Goal: Task Accomplishment & Management: Use online tool/utility

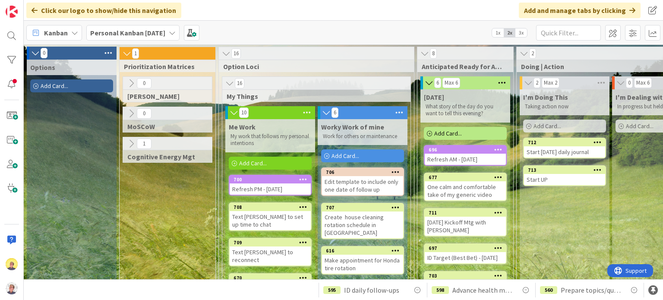
click at [254, 164] on span "Add Card..." at bounding box center [253, 163] width 28 height 8
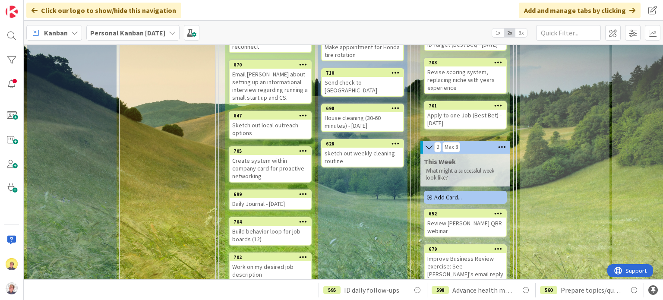
scroll to position [259, 0]
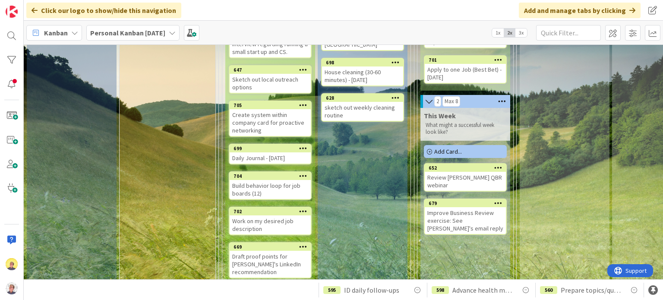
click at [454, 154] on span "Add Card..." at bounding box center [448, 152] width 28 height 8
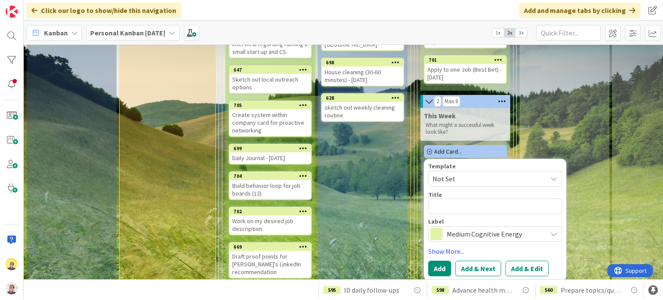
type textarea "x"
type textarea "C"
type textarea "x"
type textarea "Co"
type textarea "x"
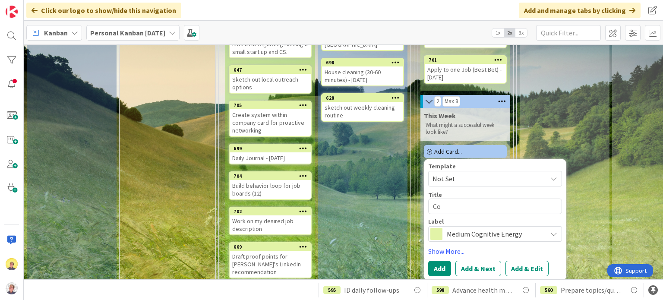
type textarea "Con"
type textarea "x"
type textarea "Cont"
type textarea "x"
type textarea "Conta"
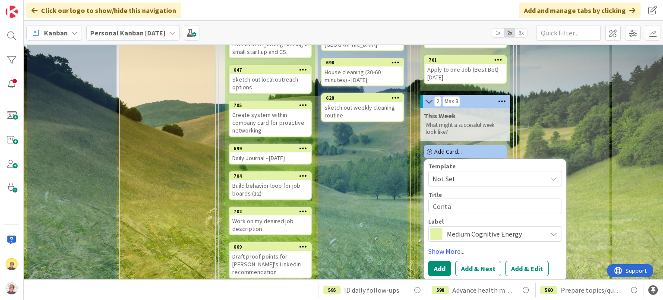
type textarea "x"
type textarea "Contac"
type textarea "x"
type textarea "Contact"
type textarea "x"
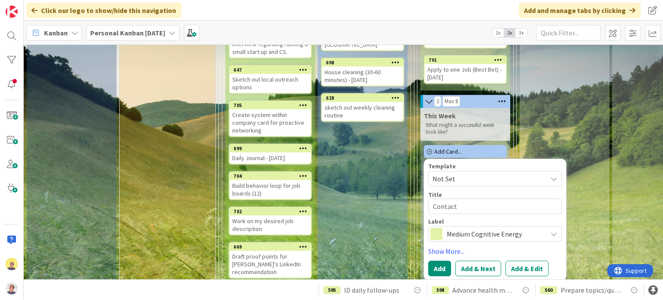
type textarea "Contact"
type textarea "x"
type textarea "Contact U"
type textarea "x"
type textarea "Contact Ur"
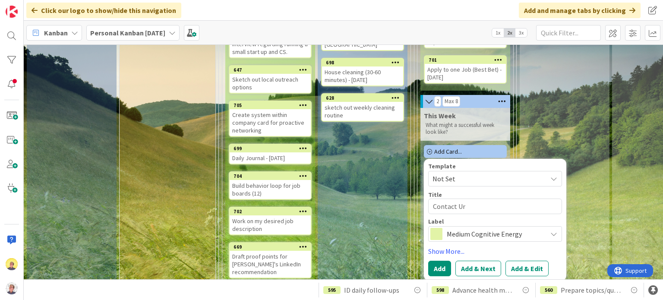
type textarea "x"
type textarea "Contact Urs"
type textarea "x"
type textarea "Contact Ursz"
type textarea "x"
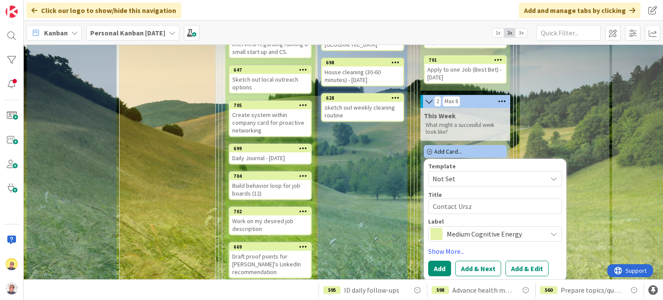
type textarea "Contact Urszy"
type textarea "x"
type textarea "Contact Urszyl"
type textarea "x"
type textarea "Contact Urszy"
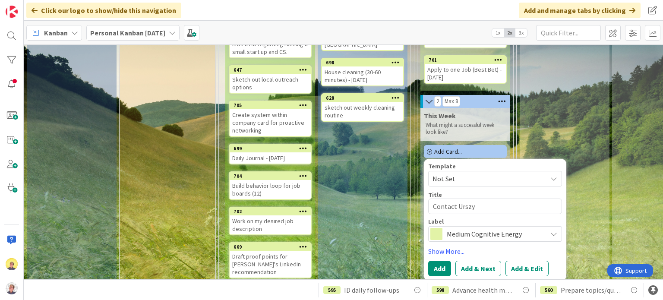
type textarea "x"
type textarea "Contact Ursz"
type textarea "x"
type textarea "Contact Urszu"
type textarea "x"
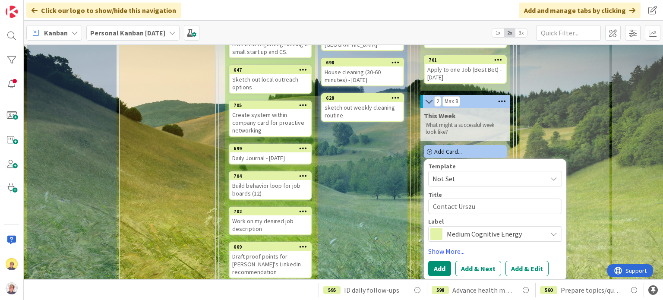
type textarea "Contact Urszul"
type textarea "x"
type textarea "Contact [PERSON_NAME]"
type textarea "x"
type textarea "Contact [PERSON_NAME]"
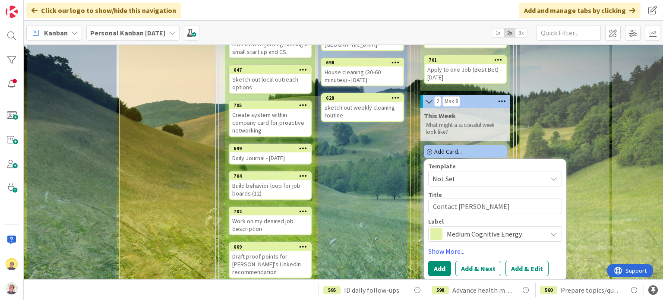
type textarea "x"
type textarea "Contact [PERSON_NAME] a"
type textarea "x"
type textarea "Contact [PERSON_NAME] at"
type textarea "x"
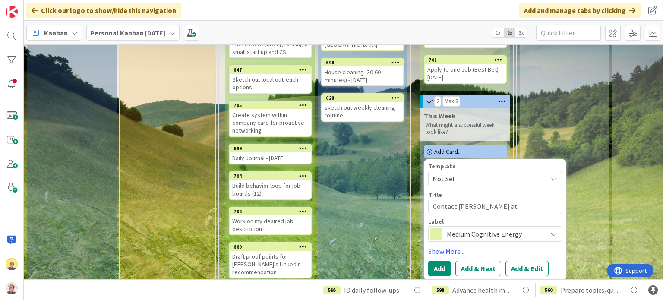
type textarea "Contact [PERSON_NAME] at P"
type textarea "x"
type textarea "Contact [PERSON_NAME] at Pr"
type textarea "x"
type textarea "Contact [PERSON_NAME] at Pro"
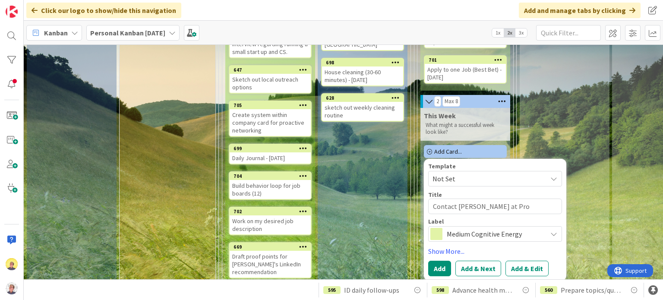
type textarea "x"
type textarea "Contact [PERSON_NAME] at Prol"
type textarea "x"
type textarea "Contact [PERSON_NAME] at [GEOGRAPHIC_DATA]"
type textarea "x"
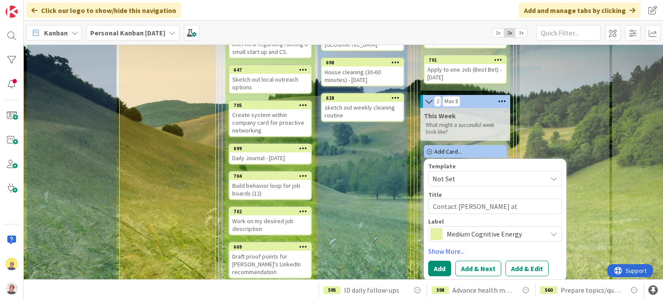
type textarea "Contact [PERSON_NAME] at Prolog"
type textarea "x"
type textarea "Contact [PERSON_NAME] at [GEOGRAPHIC_DATA]"
type textarea "x"
type textarea "Contact [PERSON_NAME] at [GEOGRAPHIC_DATA]"
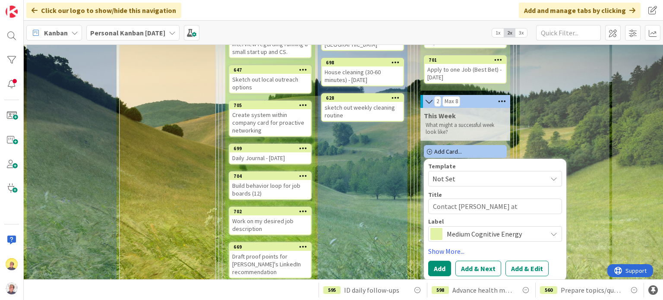
type textarea "x"
type textarea "Contact [PERSON_NAME] at [GEOGRAPHIC_DATA]"
type textarea "x"
type textarea "Contact [PERSON_NAME] at [GEOGRAPHIC_DATA]"
type textarea "x"
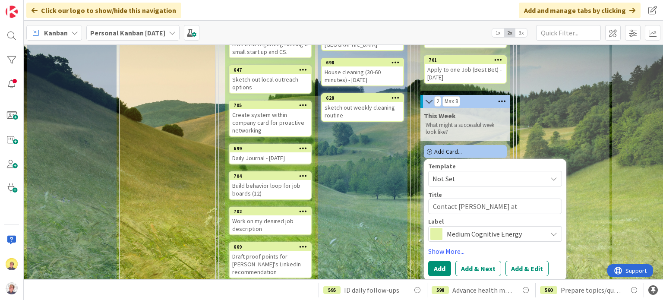
type textarea "Contact [PERSON_NAME] at [GEOGRAPHIC_DATA]"
type textarea "x"
type textarea "Contact [PERSON_NAME] at Prologue"
type textarea "x"
type textarea "Contact [PERSON_NAME] at Prologue"
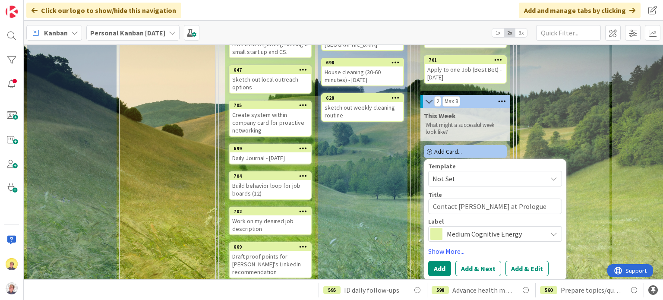
type textarea "x"
type textarea "Contact [PERSON_NAME] at Prologue r"
type textarea "x"
type textarea "Contact [PERSON_NAME] at Prologue re"
type textarea "x"
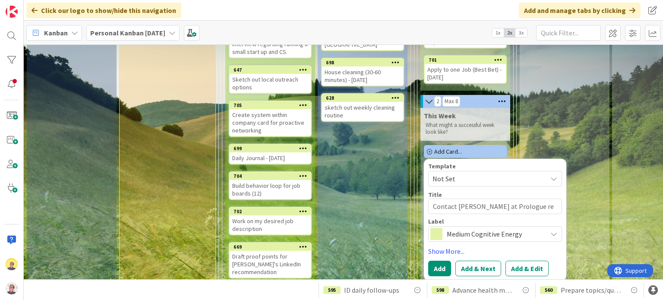
type textarea "Contact [PERSON_NAME] at Prologue re:"
type textarea "x"
type textarea "Contact [PERSON_NAME] at Prologue re:"
type textarea "x"
type textarea "Contact [PERSON_NAME] at Prologue re:"
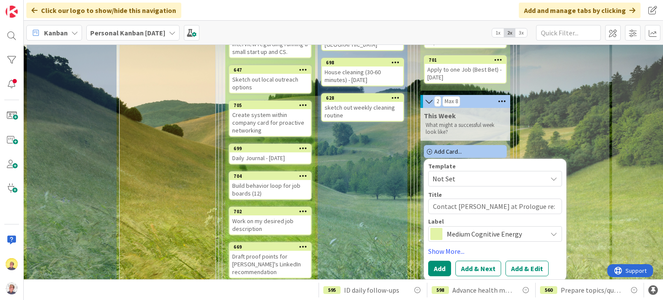
type textarea "x"
type textarea "Contact [PERSON_NAME] at Prologue re"
type textarea "x"
type textarea "Contact [PERSON_NAME] at Prologue r"
type textarea "x"
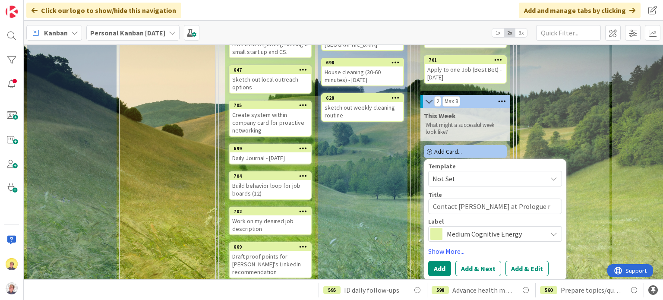
type textarea "Contact [PERSON_NAME] at Prologue"
type textarea "x"
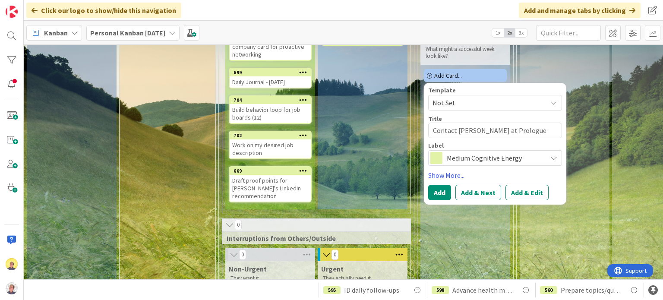
scroll to position [345, 0]
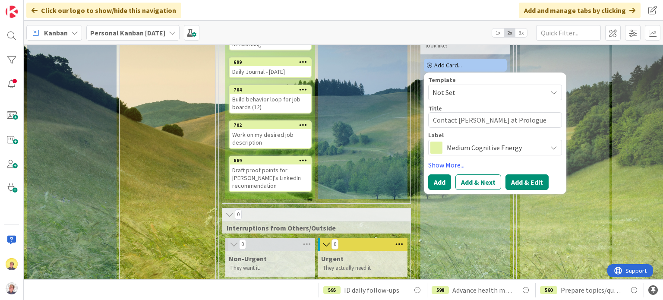
type textarea "Contact [PERSON_NAME] at Prologue"
click at [522, 187] on button "Add & Edit" at bounding box center [526, 182] width 43 height 16
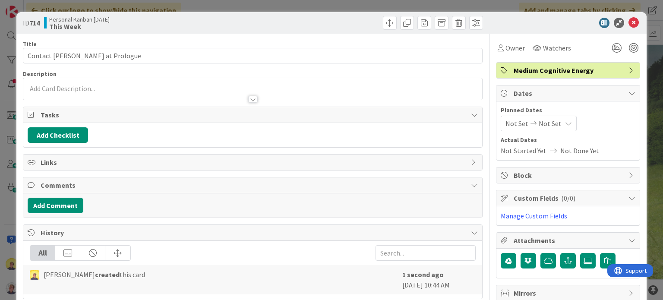
click at [73, 85] on div at bounding box center [252, 89] width 458 height 22
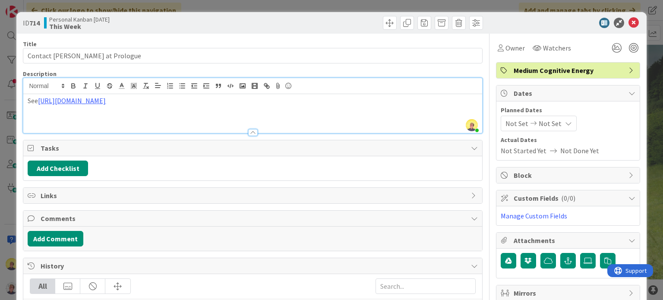
click at [28, 98] on p "See [URL][DOMAIN_NAME]" at bounding box center [253, 101] width 450 height 10
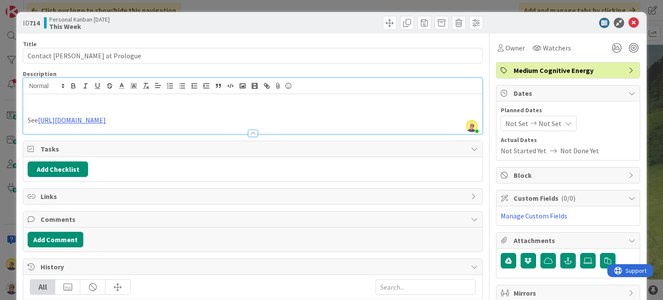
click at [66, 100] on p at bounding box center [253, 101] width 450 height 10
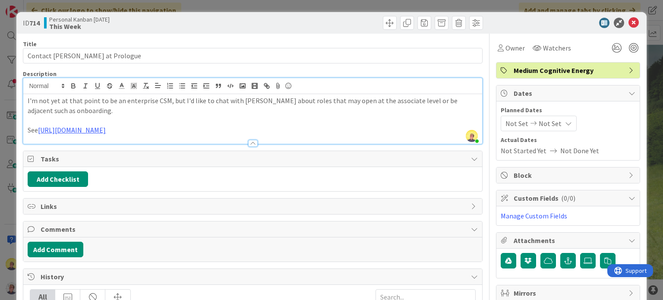
click at [466, 103] on p "I'm not yet at that point to be an enterprise CSM, but I'd like to chat with [P…" at bounding box center [253, 105] width 450 height 19
click at [69, 109] on p "I'm not yet at that point to be an enterprise CSM, but I'd like to chat with [P…" at bounding box center [253, 105] width 450 height 19
click at [628, 21] on icon at bounding box center [633, 23] width 10 height 10
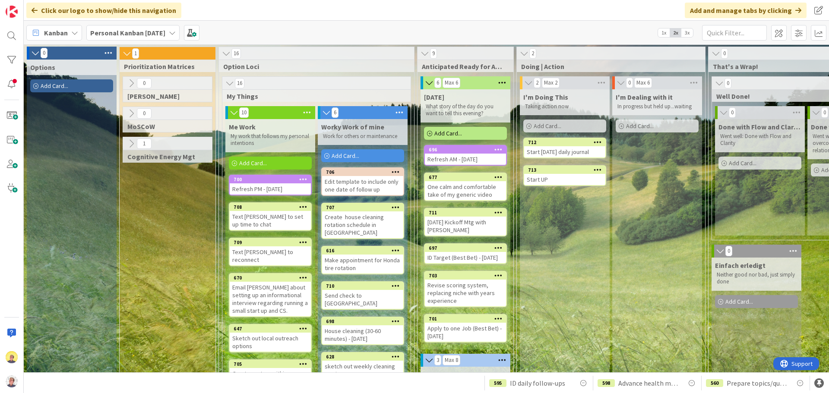
click at [570, 178] on div "Start UP" at bounding box center [564, 179] width 81 height 11
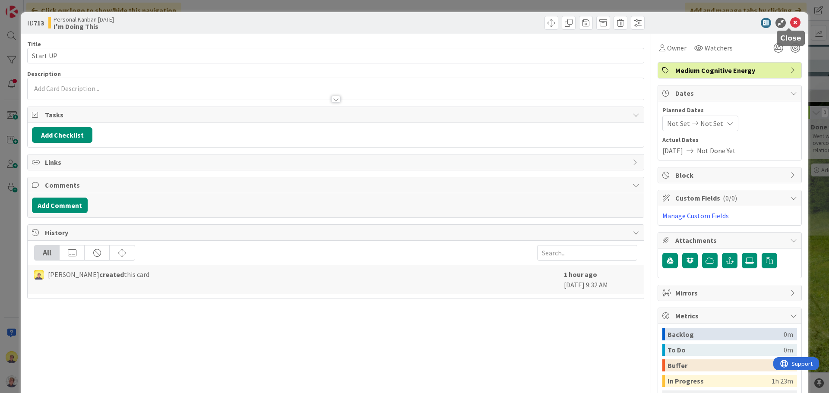
click at [662, 22] on icon at bounding box center [795, 23] width 10 height 10
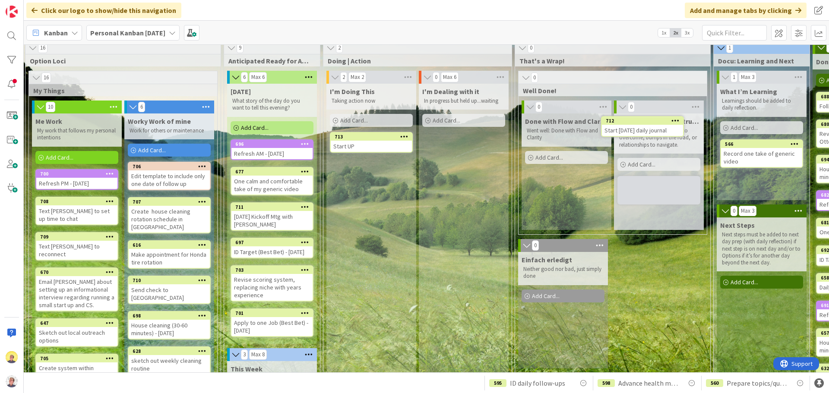
scroll to position [0, 193]
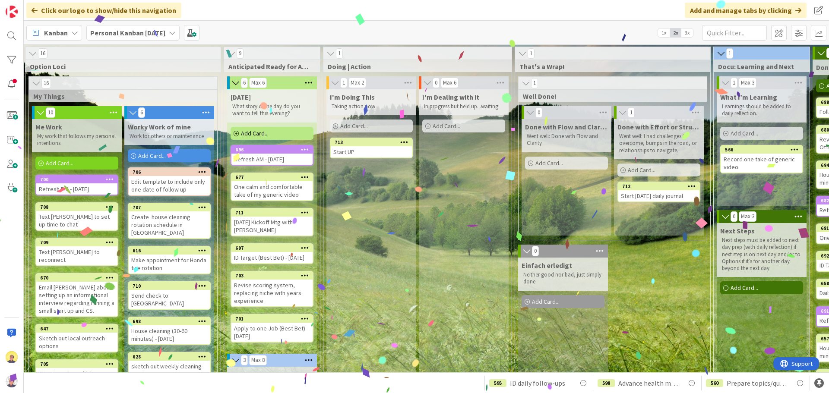
click at [373, 123] on div "Add Card..." at bounding box center [371, 126] width 83 height 13
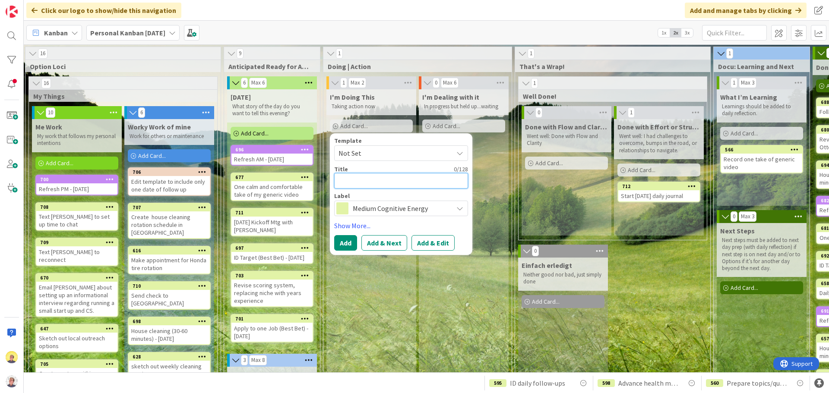
type textarea "M"
type textarea "x"
type textarea "Mo"
type textarea "x"
type textarea "Mon"
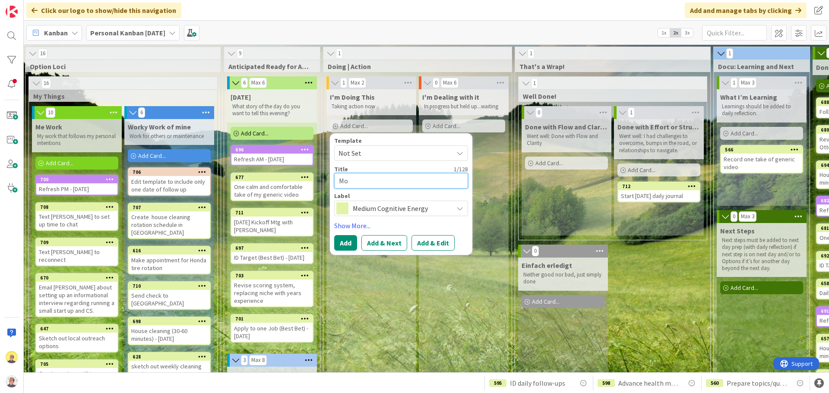
type textarea "x"
type textarea "Mond"
type textarea "x"
type textarea "[PERSON_NAME]"
type textarea "x"
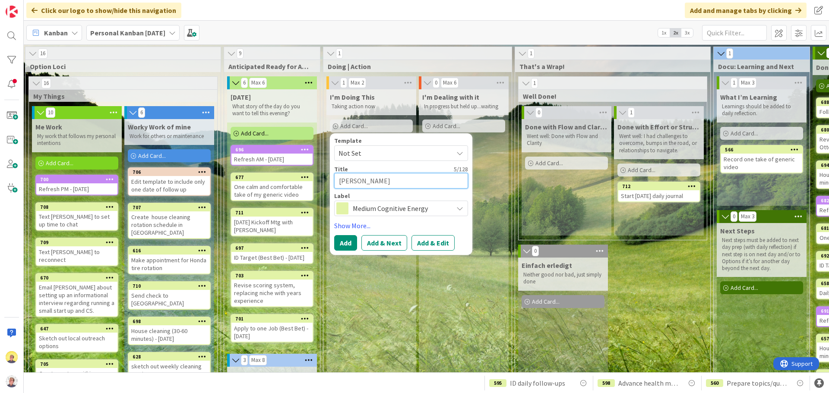
type textarea "[DATE]"
type textarea "x"
type textarea "[DATE]"
type textarea "x"
type textarea "[DATE] K"
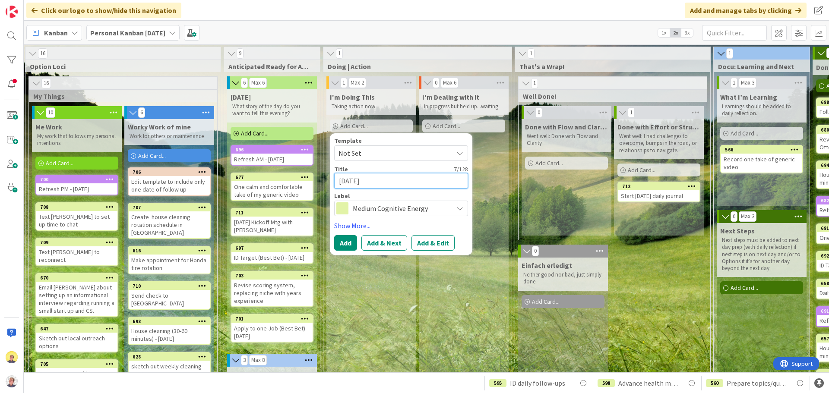
type textarea "x"
type textarea "[DATE] Ki"
type textarea "x"
type textarea "[DATE] Kic"
type textarea "x"
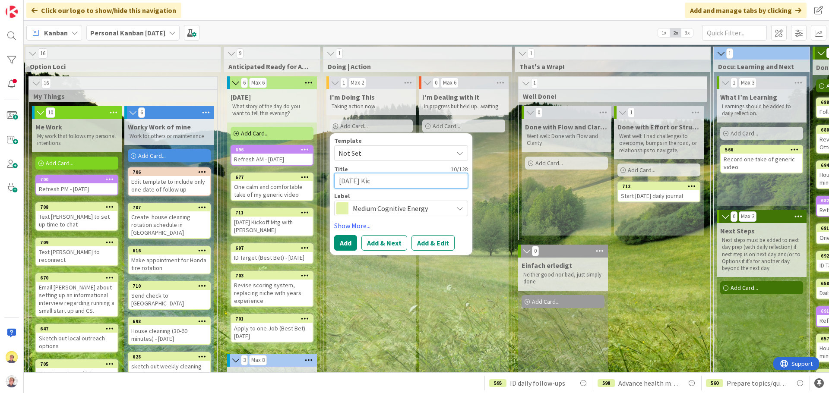
type textarea "[DATE] Kick"
type textarea "x"
type textarea "[DATE] Kicko"
type textarea "x"
type textarea "[DATE] Kickof"
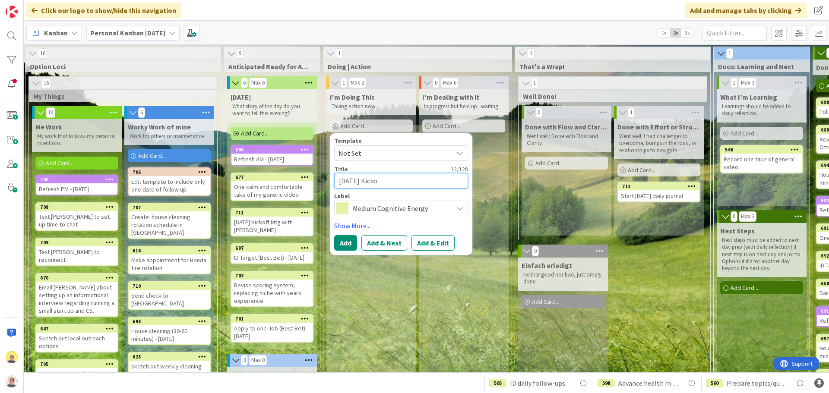
type textarea "x"
type textarea "[DATE] Kickoff"
type textarea "x"
type textarea "[DATE] Kickoff"
type textarea "x"
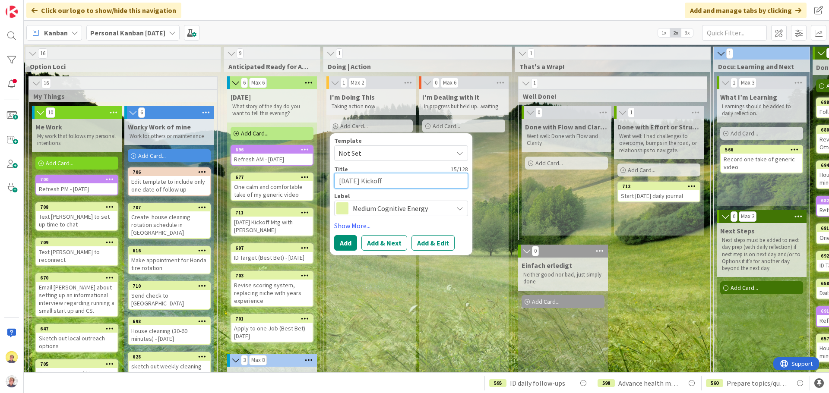
type textarea "[DATE] Kickoff M"
type textarea "x"
type textarea "[DATE] Kickoff Me"
type textarea "x"
type textarea "[DATE] Kickoff Mee"
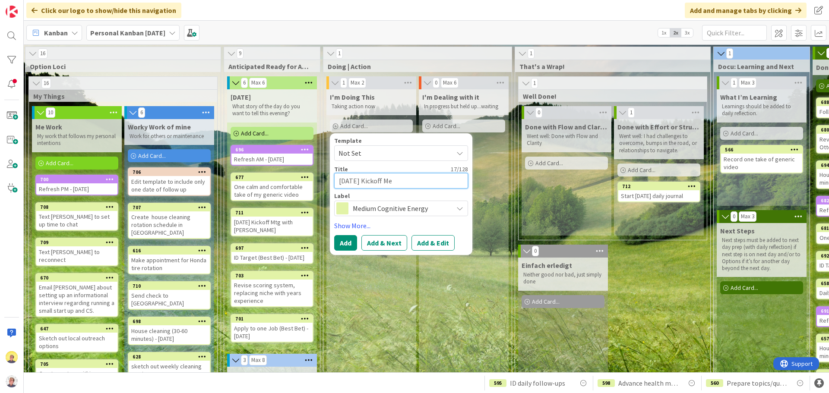
type textarea "x"
type textarea "[DATE] Kickoff Meet"
type textarea "x"
type textarea "[DATE] Kickoff Meeti"
type textarea "x"
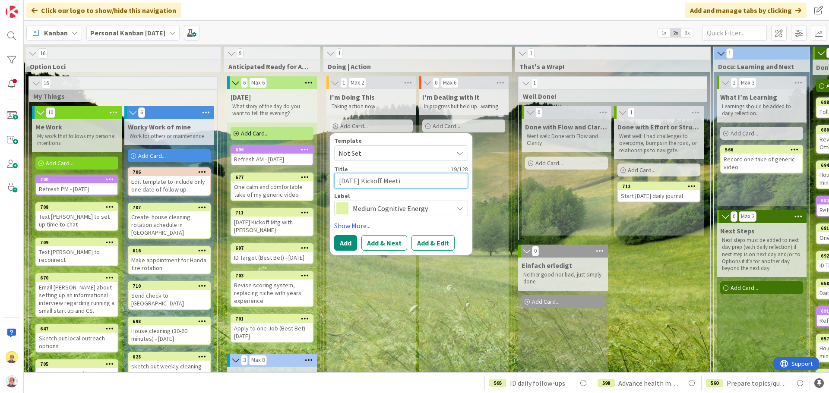
type textarea "[DATE] Kickoff Meetin"
type textarea "x"
type textarea "[DATE] Kickoff Meeting"
type textarea "x"
type textarea "[DATE] Kickoff Meeting"
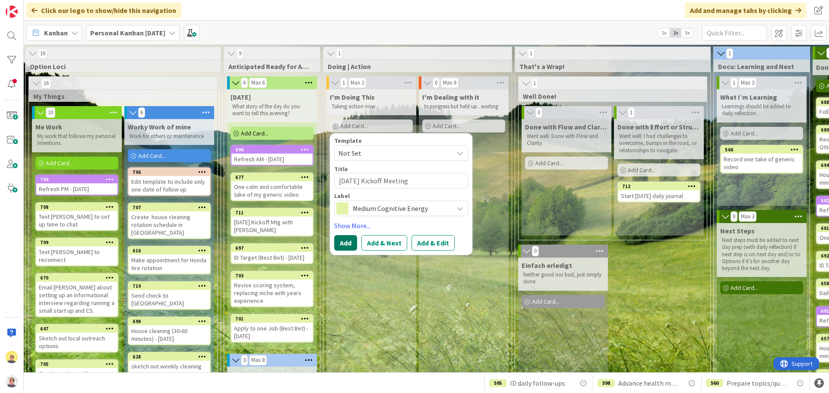
click at [348, 245] on button "Add" at bounding box center [345, 243] width 23 height 16
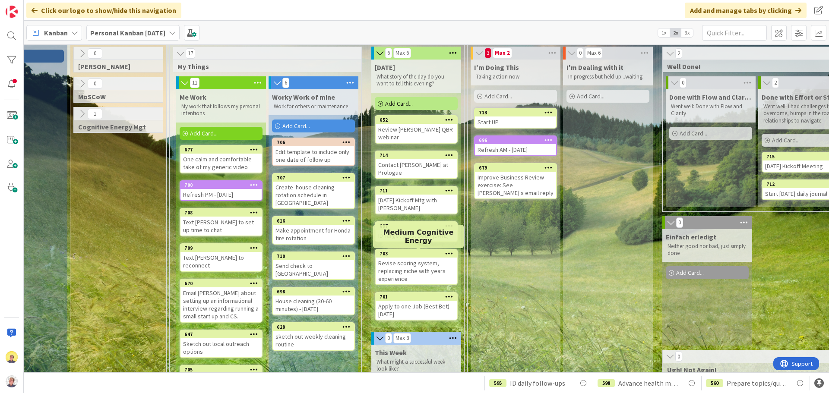
scroll to position [43, 49]
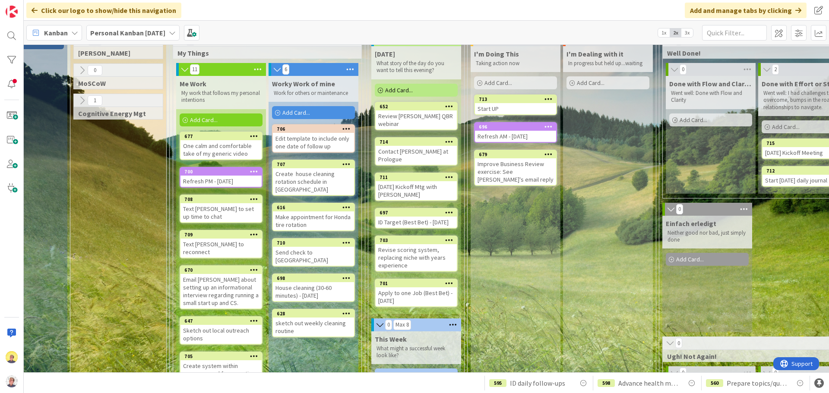
click at [423, 181] on div "[DATE] Kickoff Mtg with [PERSON_NAME]" at bounding box center [415, 190] width 81 height 19
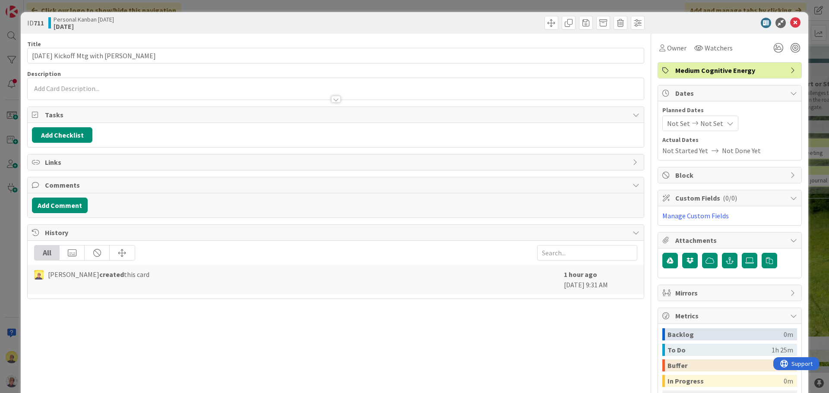
click at [662, 0] on div "ID 711 Personal Kanban [DATE] [DATE] Title 30 / 128 [DATE] Kickoff Mtg with [PE…" at bounding box center [414, 196] width 829 height 393
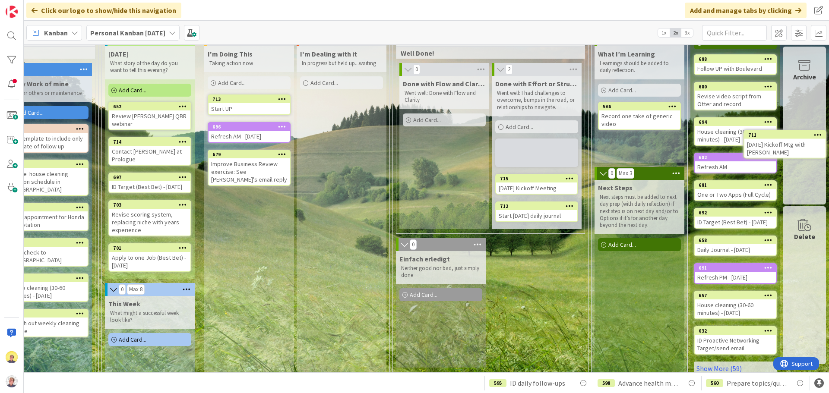
scroll to position [0, 322]
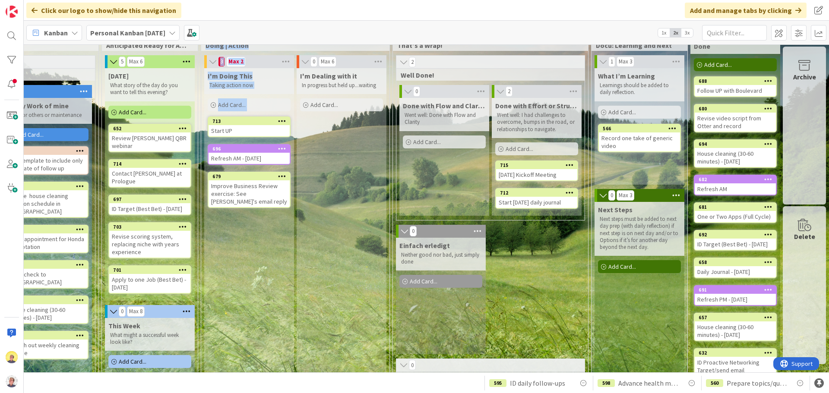
drag, startPoint x: 281, startPoint y: 365, endPoint x: 181, endPoint y: 361, distance: 99.3
click at [181, 300] on div "0 Options Add Card... Template Not Set Title 0 / 128 Label Medium Cognitive Ene…" at bounding box center [268, 371] width 1117 height 693
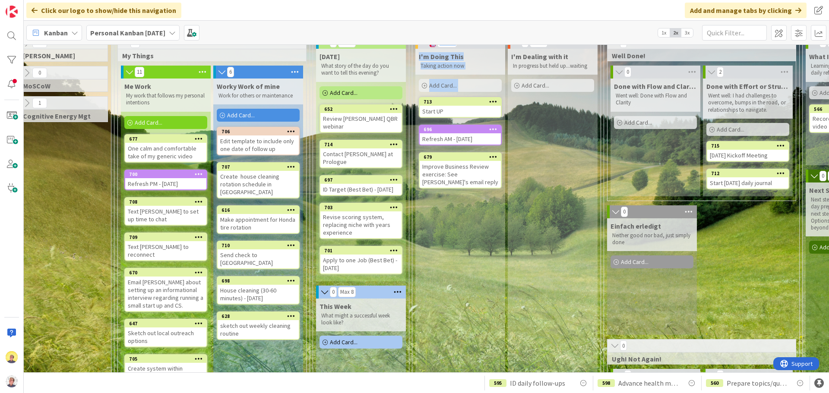
scroll to position [41, 104]
